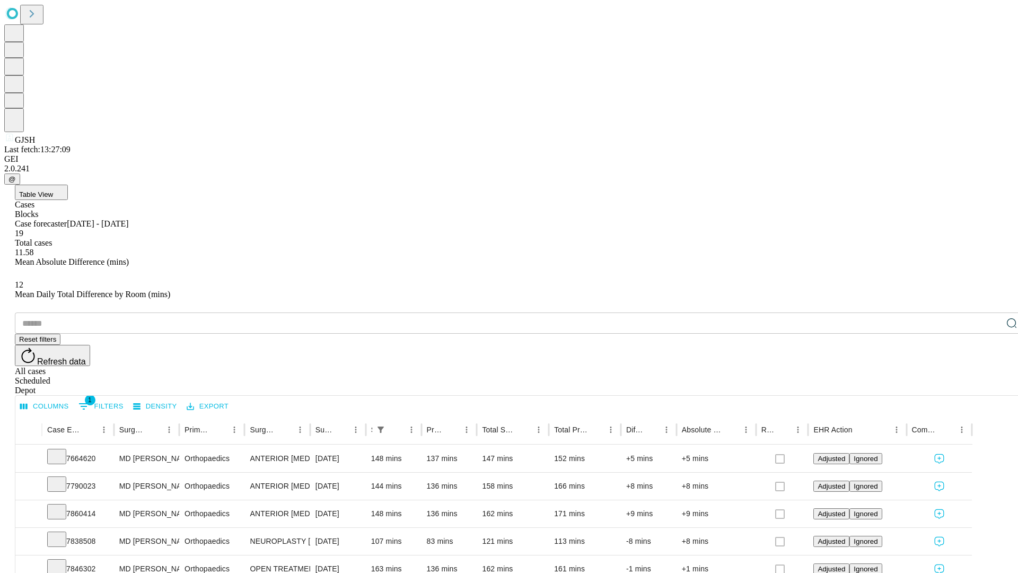
click at [990, 385] on div "Depot" at bounding box center [519, 390] width 1009 height 10
